Goal: Information Seeking & Learning: Compare options

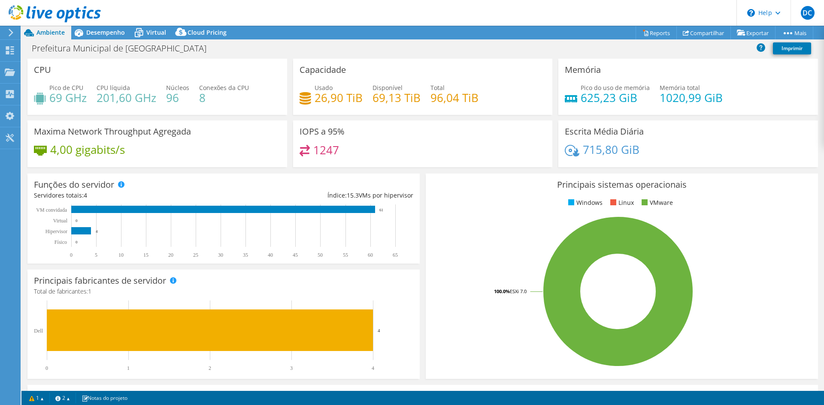
select select "USD"
click at [197, 31] on span "Cloud Pricing" at bounding box center [206, 32] width 39 height 8
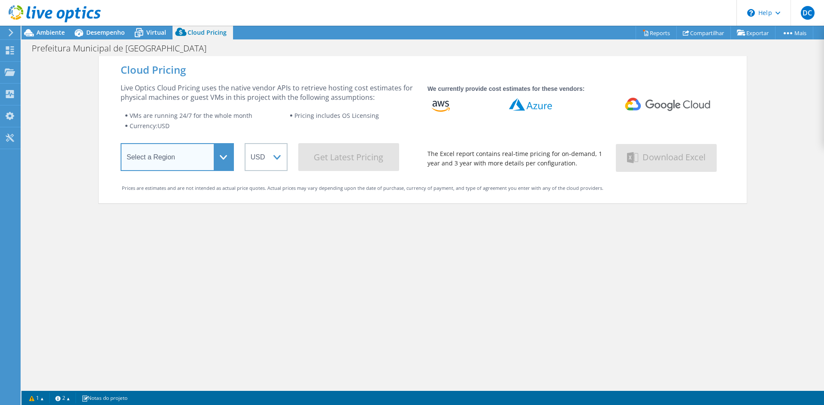
click at [205, 151] on select "Select a Region Asia Pacific (Hong Kong) Asia Pacific (Mumbai) Asia Pacific (Se…" at bounding box center [177, 157] width 113 height 28
select select "SouthAmerica"
click at [121, 145] on select "Select a Region Asia Pacific (Hong Kong) Asia Pacific (Mumbai) Asia Pacific (Se…" at bounding box center [177, 157] width 113 height 28
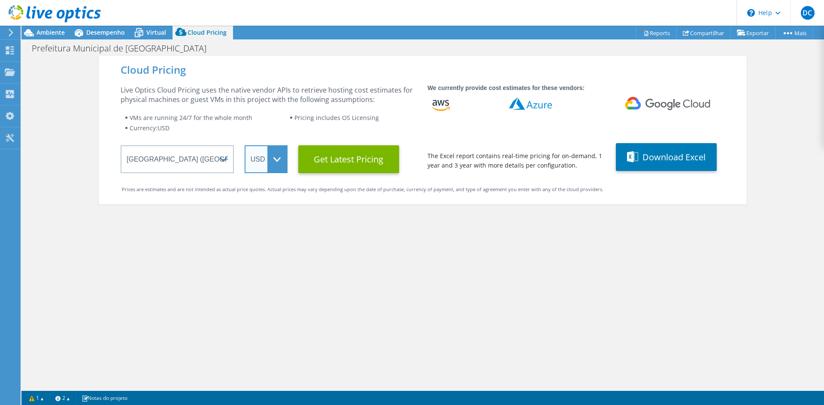
click at [275, 156] on select "ARS AUD BRL CAD CHF CLP CNY DKK EUR GBP HKD HUF INR JPY MXN MYR NOK NZD PEN SEK…" at bounding box center [266, 159] width 43 height 28
click at [245, 145] on select "ARS AUD BRL CAD CHF CLP CNY DKK EUR GBP HKD HUF INR JPY MXN MYR NOK NZD PEN SEK…" at bounding box center [266, 159] width 43 height 28
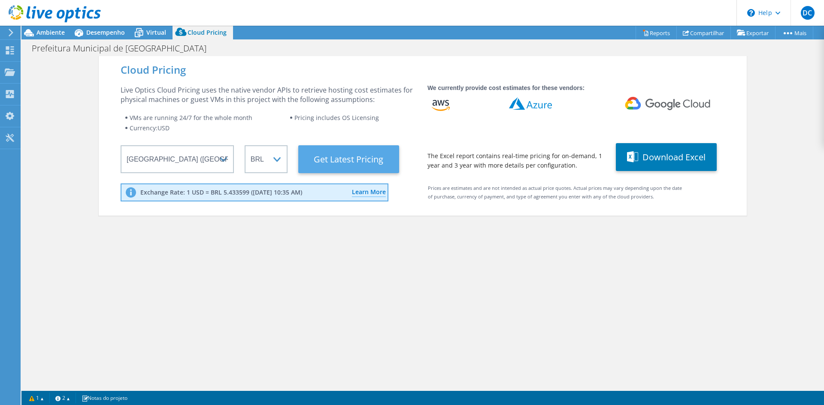
click at [382, 156] on Latest "Get Latest Pricing" at bounding box center [348, 159] width 101 height 28
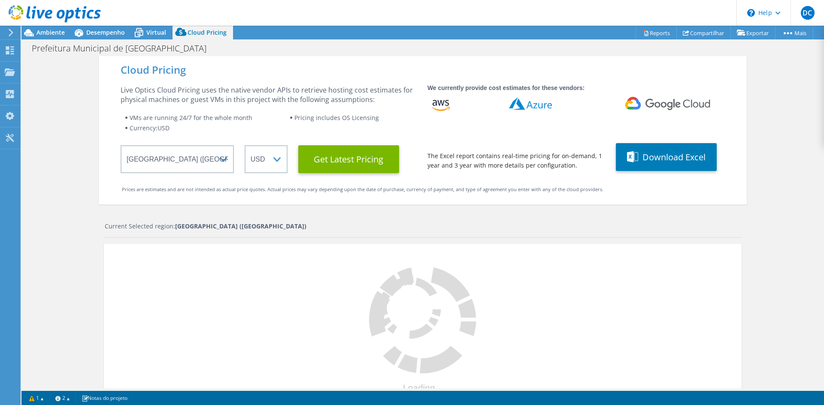
select select "BRL"
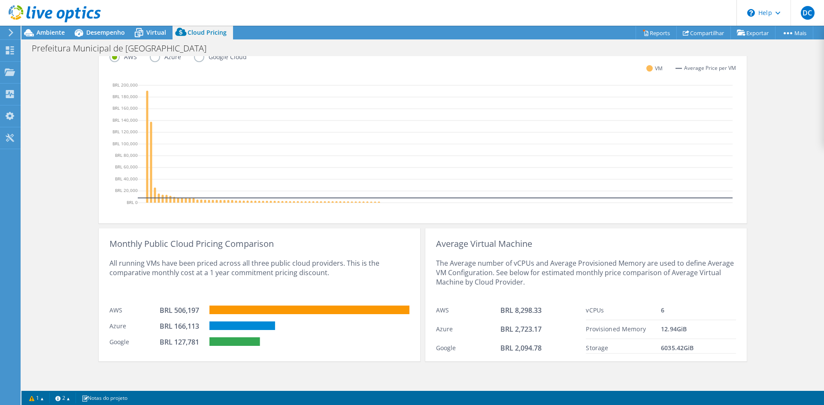
scroll to position [252, 0]
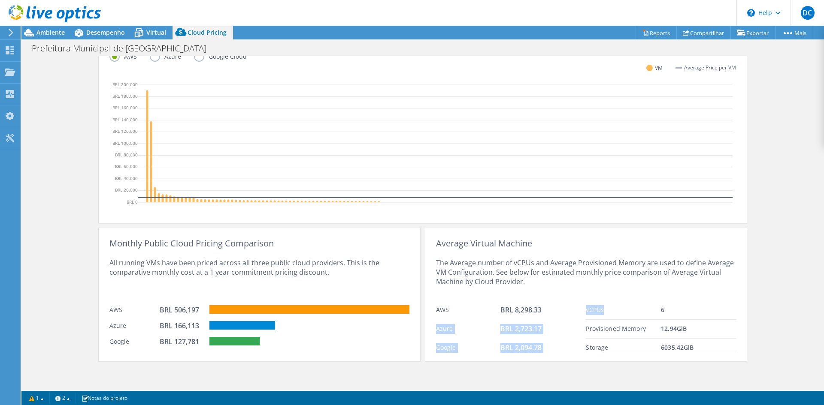
drag, startPoint x: 590, startPoint y: 310, endPoint x: 611, endPoint y: 314, distance: 21.3
click at [611, 314] on div "Average Virtual Machine The Average number of vCPUs and Average Provisioned Mem…" at bounding box center [585, 294] width 321 height 133
click at [646, 313] on div "vCPUs" at bounding box center [623, 310] width 75 height 10
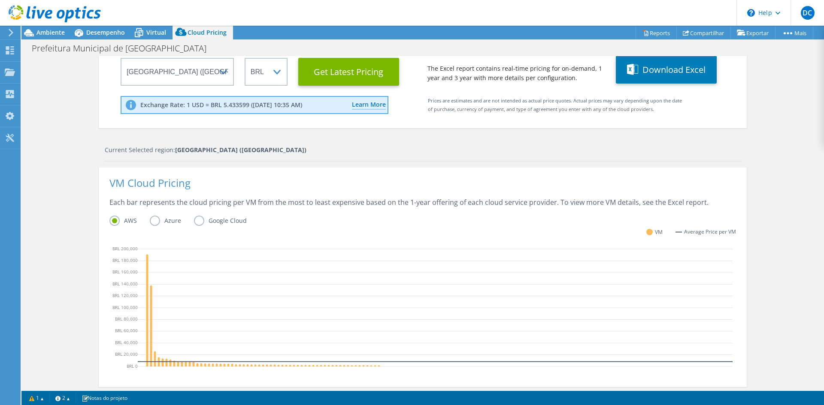
scroll to position [37, 0]
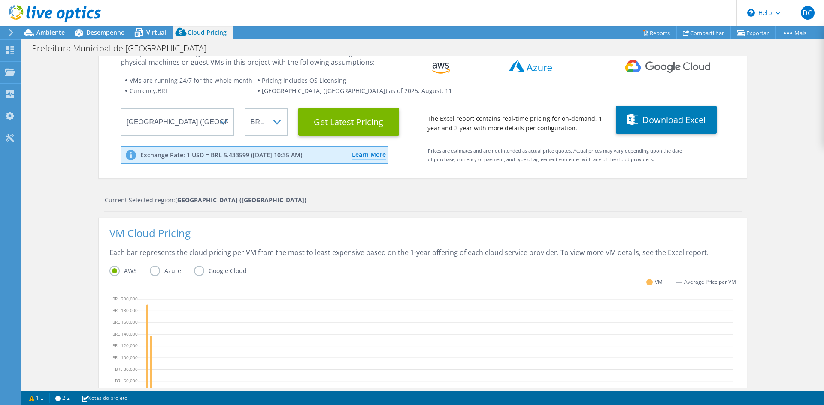
click at [150, 272] on label "Azure" at bounding box center [172, 271] width 44 height 10
click at [0, 0] on input "Azure" at bounding box center [0, 0] width 0 height 0
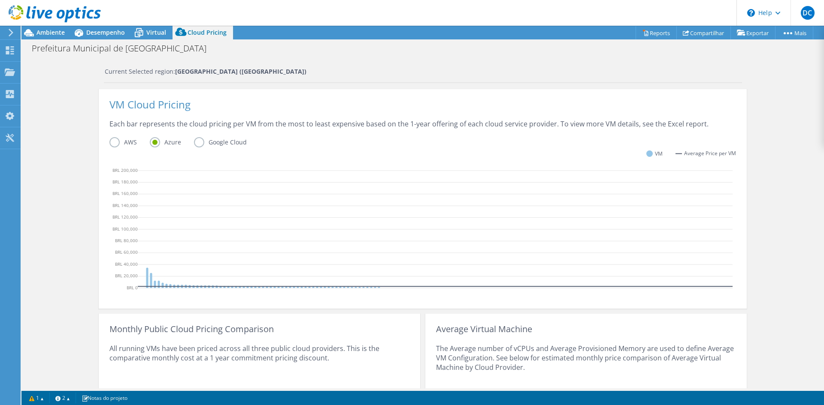
scroll to position [178, 0]
click at [115, 137] on div "Each bar represents the cloud pricing per VM from the most to least expensive b…" at bounding box center [422, 128] width 626 height 18
click at [109, 139] on label "AWS" at bounding box center [129, 142] width 40 height 10
click at [0, 0] on input "AWS" at bounding box center [0, 0] width 0 height 0
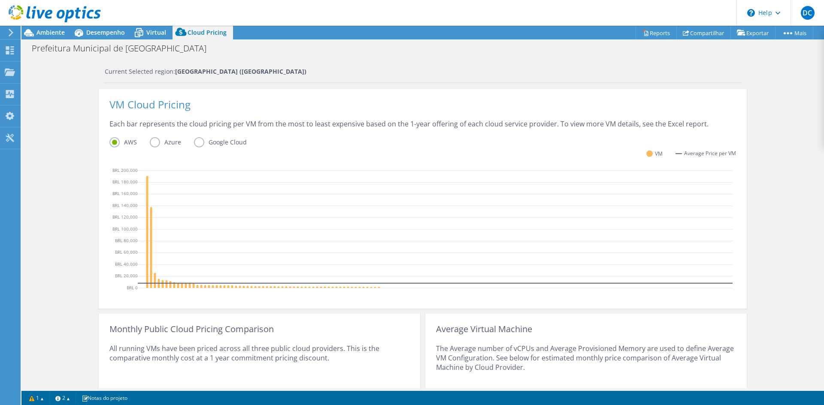
click at [154, 142] on label "Azure" at bounding box center [172, 142] width 44 height 10
click at [0, 0] on input "Azure" at bounding box center [0, 0] width 0 height 0
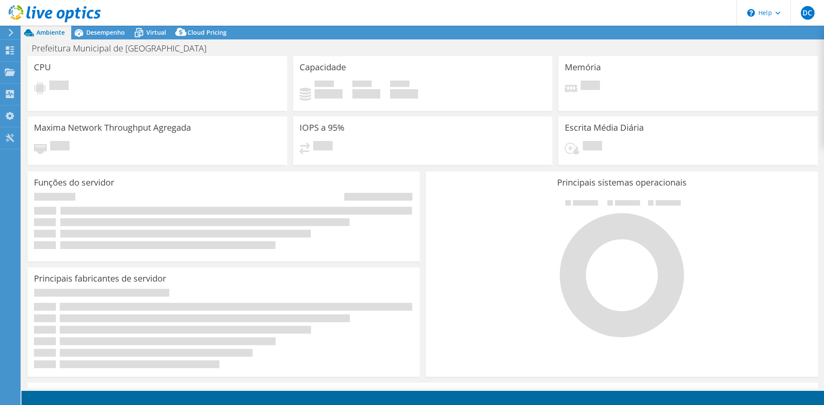
select select "SouthAmerica"
select select "BRL"
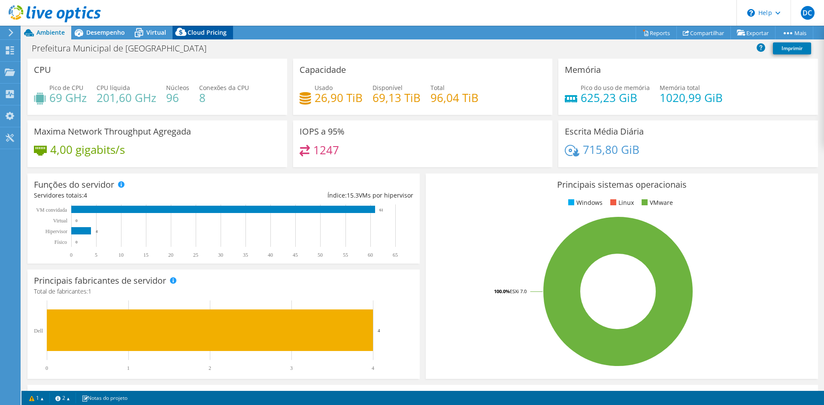
click at [202, 30] on span "Cloud Pricing" at bounding box center [206, 32] width 39 height 8
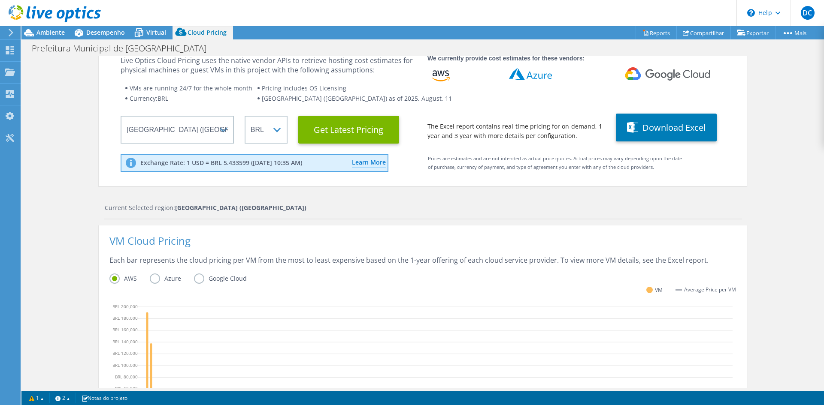
scroll to position [43, 0]
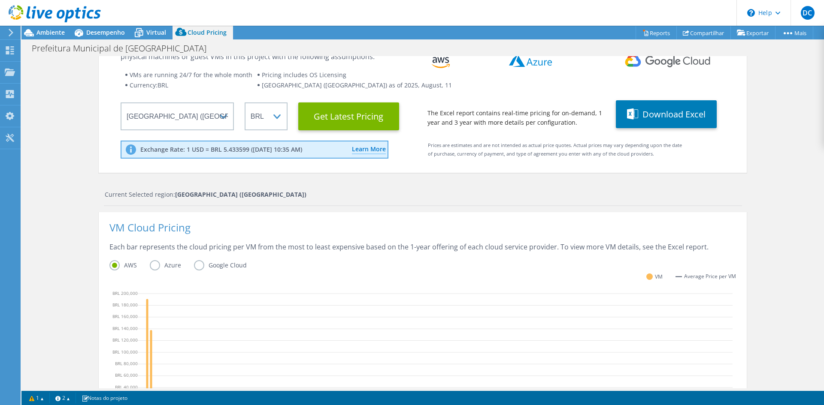
click at [155, 265] on label "Azure" at bounding box center [172, 265] width 44 height 10
click at [0, 0] on input "Azure" at bounding box center [0, 0] width 0 height 0
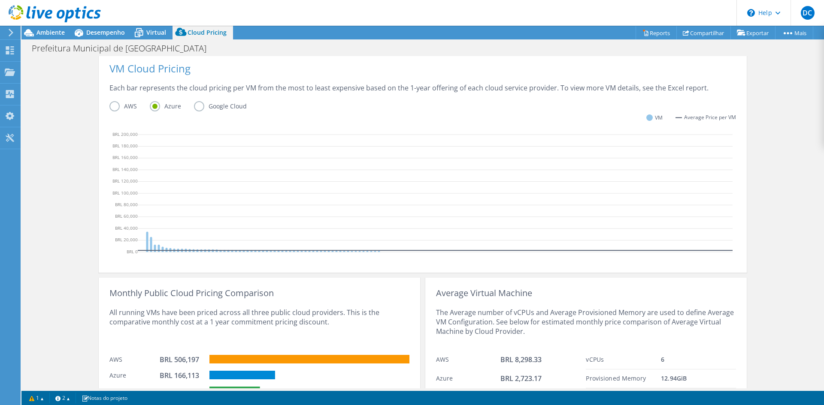
scroll to position [166, 0]
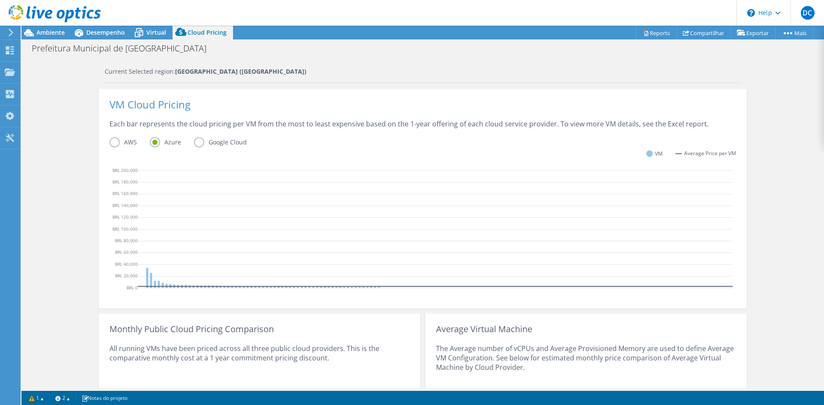
click at [196, 142] on label "Google Cloud" at bounding box center [227, 142] width 66 height 10
click at [0, 0] on input "Google Cloud" at bounding box center [0, 0] width 0 height 0
click at [114, 144] on label "AWS" at bounding box center [129, 142] width 40 height 10
click at [0, 0] on input "AWS" at bounding box center [0, 0] width 0 height 0
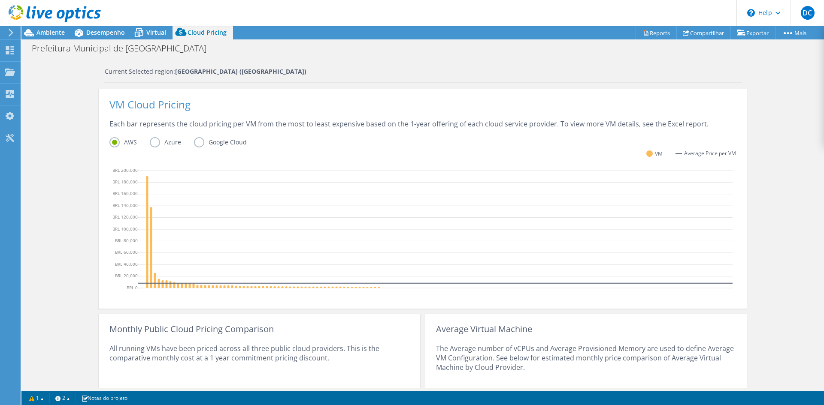
click at [151, 142] on label "Azure" at bounding box center [172, 142] width 44 height 10
click at [0, 0] on input "Azure" at bounding box center [0, 0] width 0 height 0
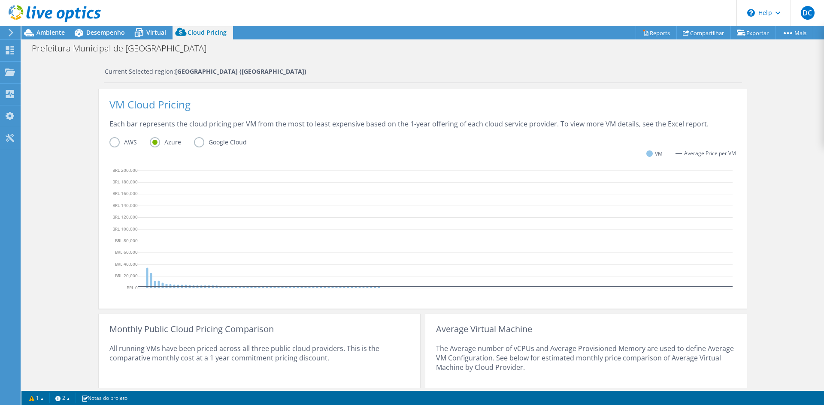
click at [198, 141] on label "Google Cloud" at bounding box center [227, 142] width 66 height 10
click at [0, 0] on input "Google Cloud" at bounding box center [0, 0] width 0 height 0
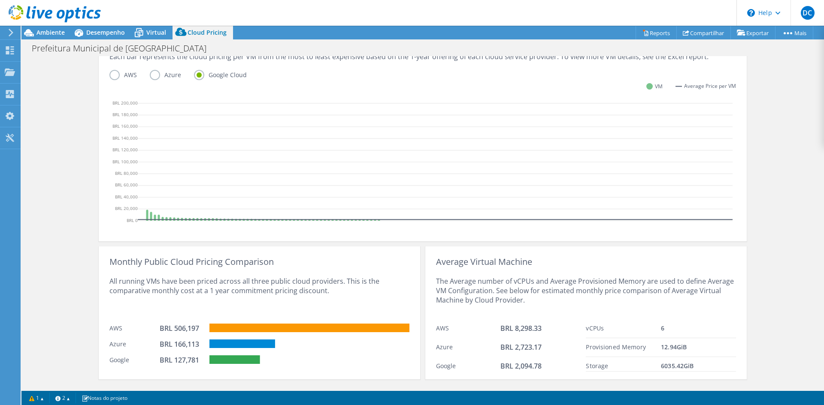
scroll to position [252, 0]
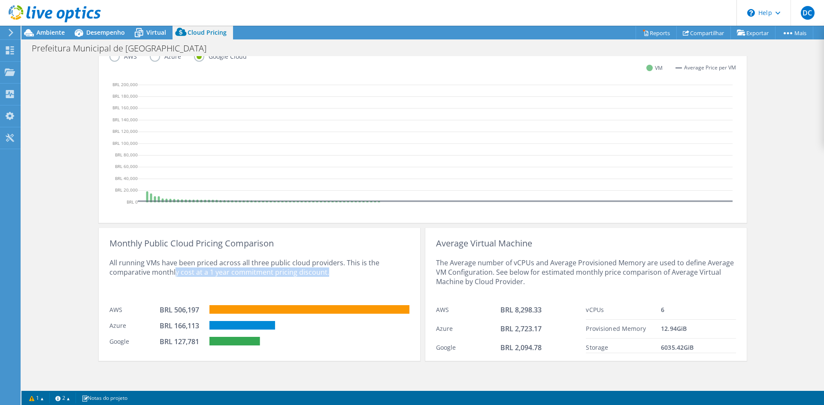
drag, startPoint x: 170, startPoint y: 272, endPoint x: 326, endPoint y: 275, distance: 155.3
click at [326, 275] on div "All running VMs have been priced across all three public cloud providers. This …" at bounding box center [259, 274] width 300 height 53
drag, startPoint x: 176, startPoint y: 344, endPoint x: 185, endPoint y: 342, distance: 9.1
click at [185, 342] on div "BRL 127,781" at bounding box center [181, 341] width 43 height 9
click at [595, 309] on span "vCPUs" at bounding box center [595, 310] width 18 height 8
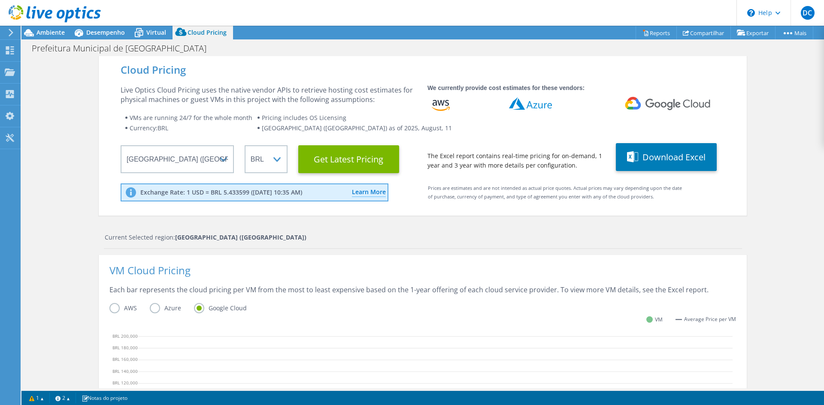
scroll to position [49, 0]
click at [45, 29] on span "Ambiente" at bounding box center [50, 32] width 28 height 8
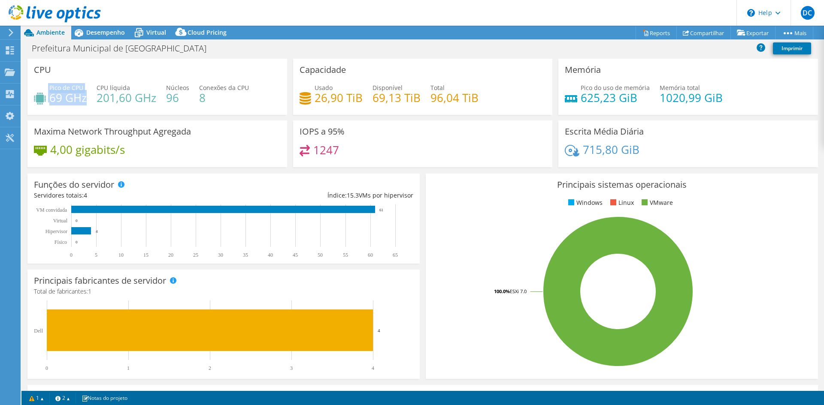
drag, startPoint x: 47, startPoint y: 97, endPoint x: 85, endPoint y: 97, distance: 38.6
click at [85, 97] on div "Pico de CPU 69 GHz" at bounding box center [60, 92] width 53 height 19
click at [71, 89] on span "Pico de CPU" at bounding box center [66, 88] width 34 height 8
drag, startPoint x: 49, startPoint y: 84, endPoint x: 74, endPoint y: 90, distance: 25.7
click at [74, 90] on div "Pico de CPU 69 GHz" at bounding box center [67, 92] width 37 height 19
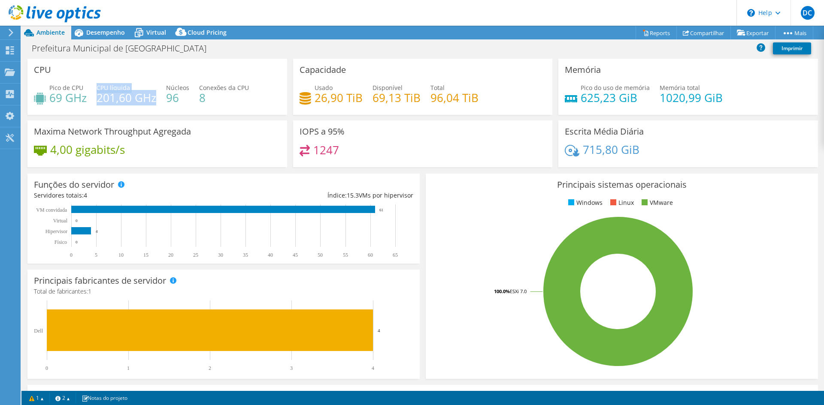
drag, startPoint x: 97, startPoint y: 89, endPoint x: 155, endPoint y: 98, distance: 59.0
click at [155, 98] on div "CPU líquida 201,60 GHz" at bounding box center [127, 92] width 60 height 19
drag, startPoint x: 199, startPoint y: 90, endPoint x: 203, endPoint y: 97, distance: 7.5
click at [203, 97] on h4 "8" at bounding box center [224, 97] width 50 height 9
click at [210, 97] on h4 "8" at bounding box center [224, 97] width 50 height 9
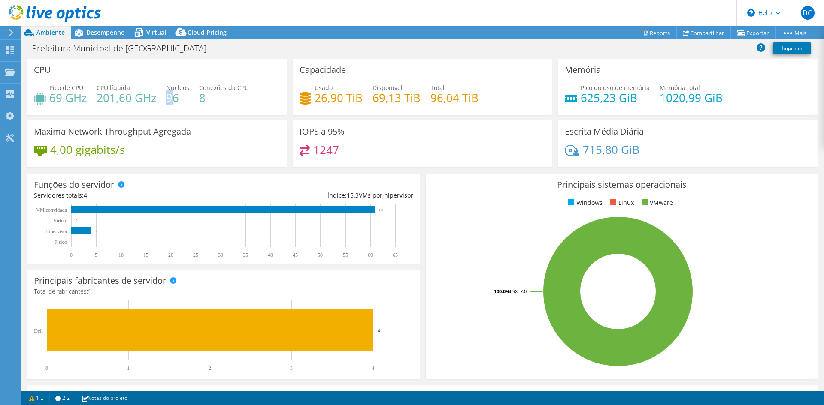
drag, startPoint x: 174, startPoint y: 95, endPoint x: 166, endPoint y: 95, distance: 8.6
click at [166, 95] on h4 "96" at bounding box center [177, 97] width 23 height 9
drag, startPoint x: 177, startPoint y: 97, endPoint x: 164, endPoint y: 97, distance: 12.9
click at [164, 97] on div "Pico de CPU 69 GHz CPU líquida 201,60 GHz Núcleos 96 Conexões da CPU 8" at bounding box center [157, 97] width 247 height 28
